Goal: Navigation & Orientation: Go to known website

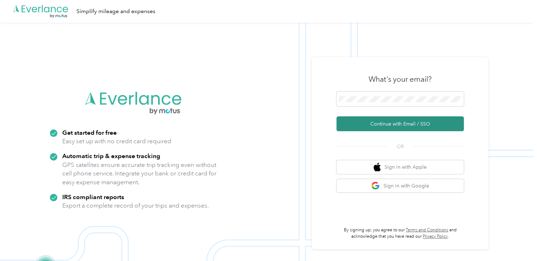
click at [395, 125] on button "Continue with Email / SSO" at bounding box center [400, 123] width 127 height 15
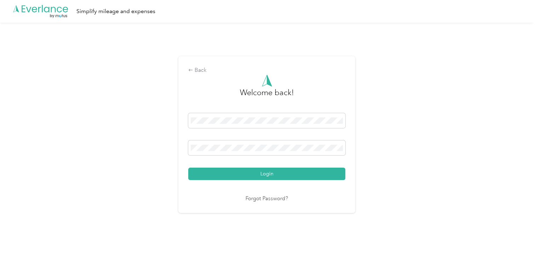
drag, startPoint x: 269, startPoint y: 117, endPoint x: 94, endPoint y: 117, distance: 174.5
click at [94, 117] on div "Back Welcome back! Login Forgot Password?" at bounding box center [267, 138] width 534 height 230
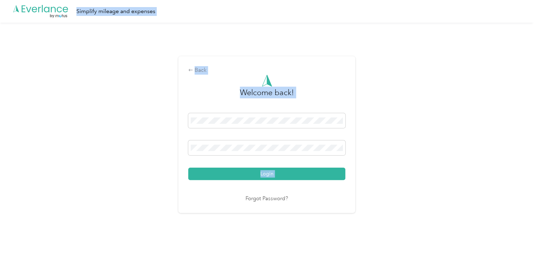
click at [303, 138] on div "Login" at bounding box center [266, 146] width 157 height 67
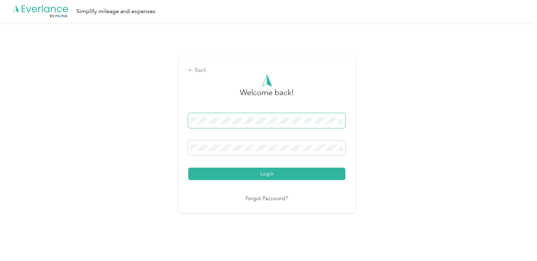
click at [69, 129] on div "Back Welcome back! Login Forgot Password?" at bounding box center [267, 138] width 534 height 230
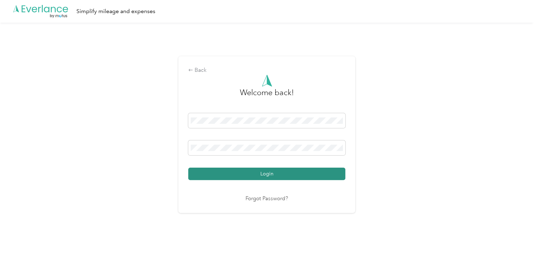
click at [253, 170] on button "Login" at bounding box center [266, 174] width 157 height 12
